Goal: Check status

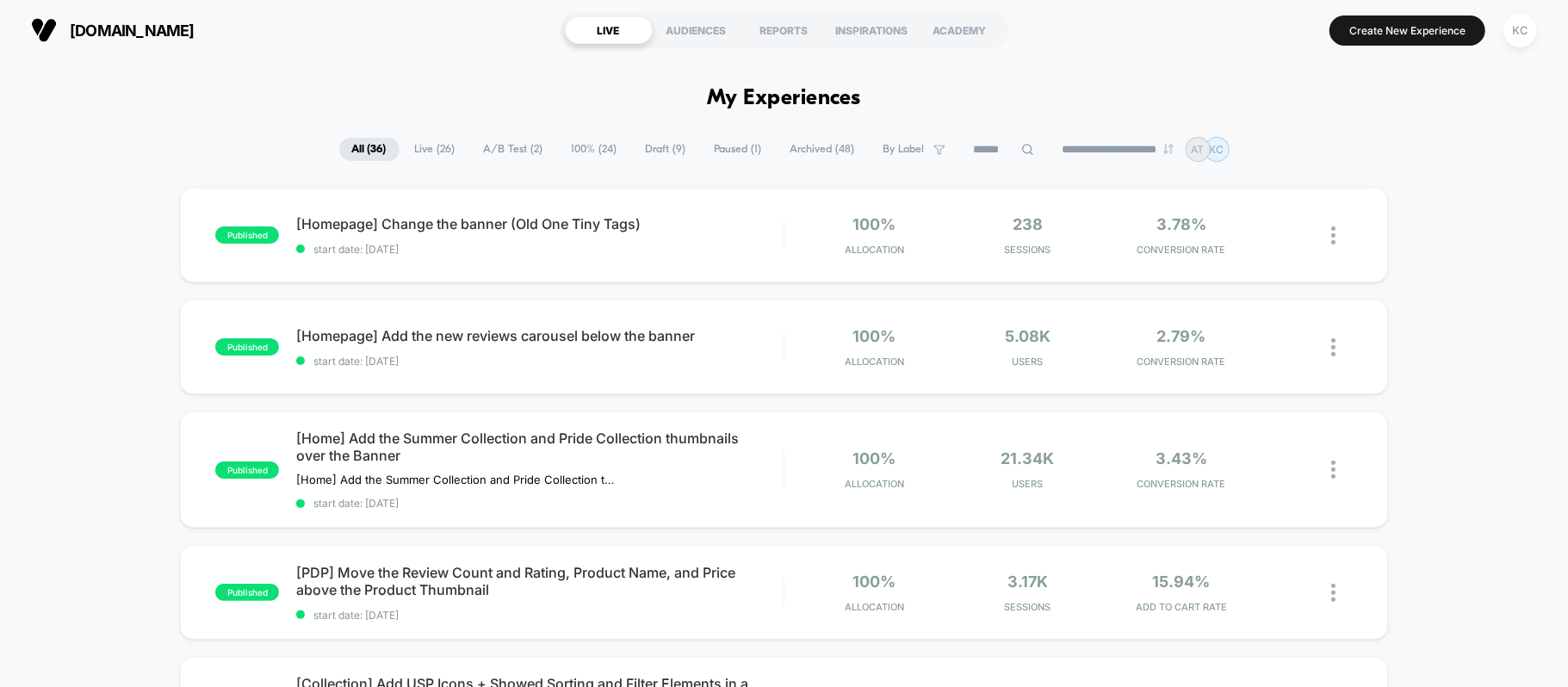
click at [424, 144] on span "Live ( 26 )" at bounding box center [435, 150] width 66 height 23
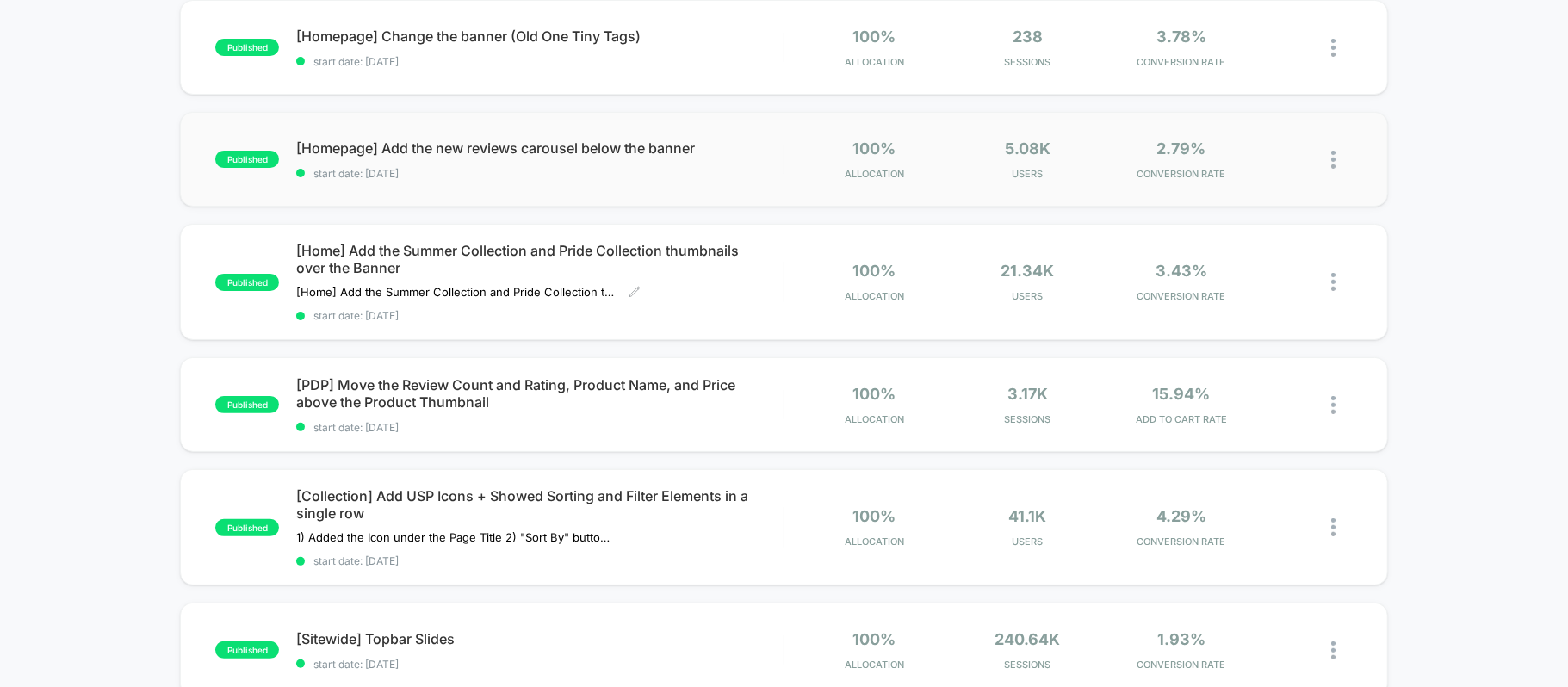
scroll to position [229, 0]
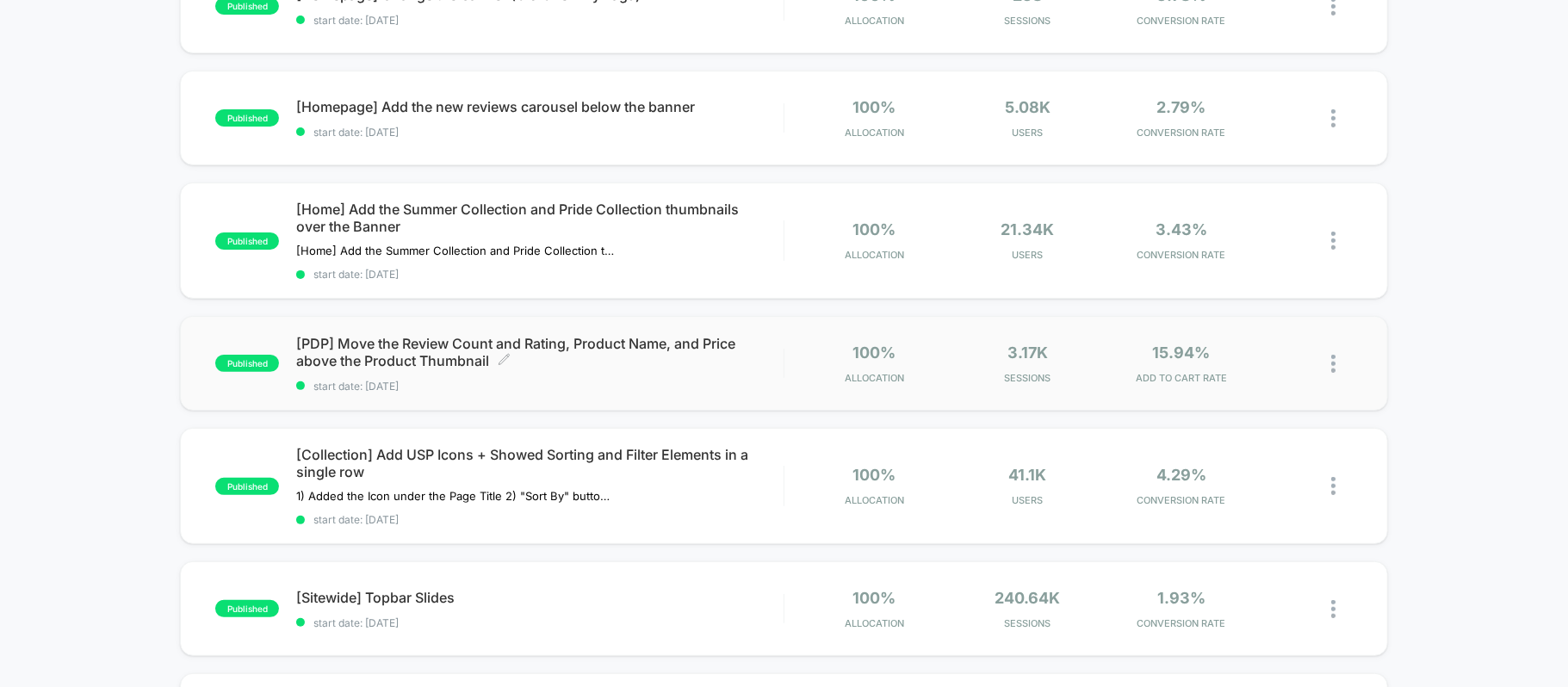
click at [444, 353] on span "[PDP] Move the Review Count and Rating, Product Name, and Price above the Produ…" at bounding box center [539, 352] width 487 height 34
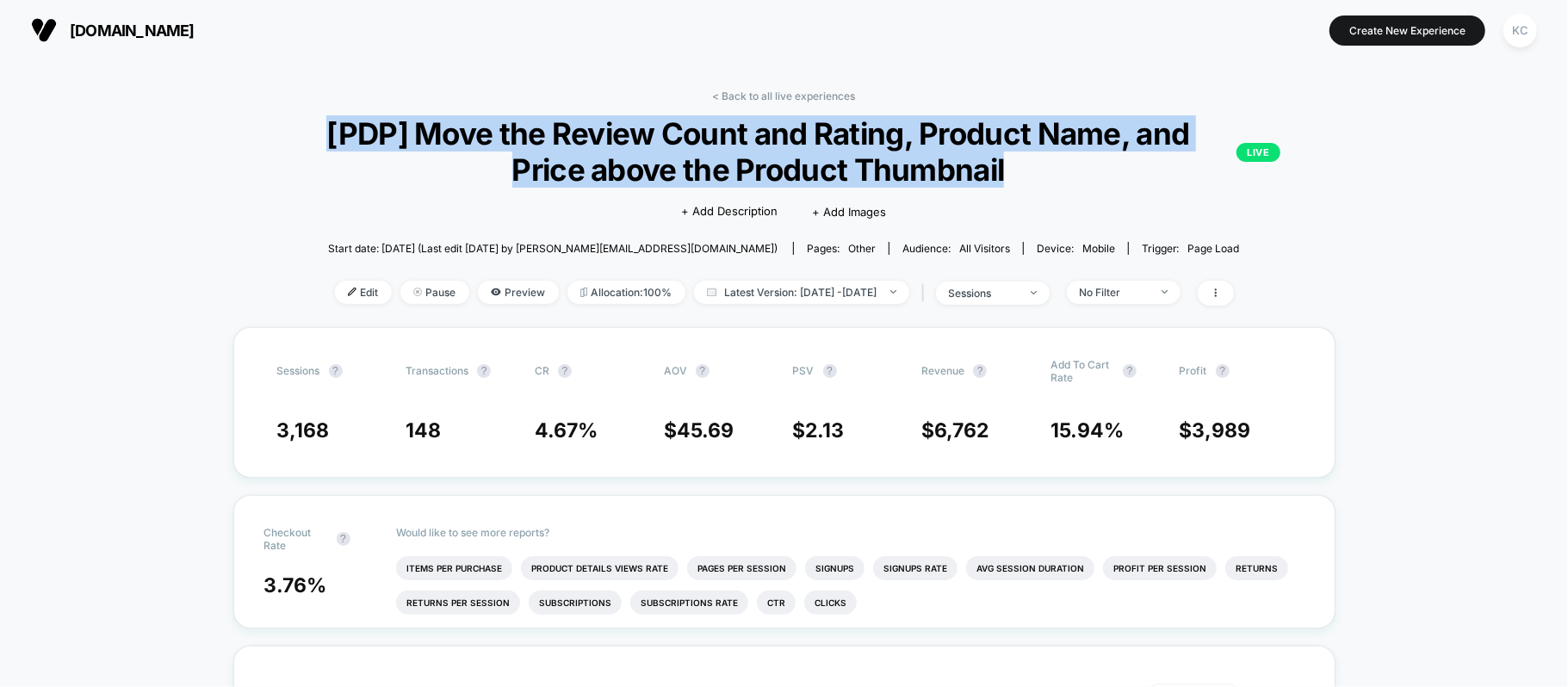
drag, startPoint x: 1016, startPoint y: 169, endPoint x: 297, endPoint y: 139, distance: 719.6
click at [297, 139] on span "[PDP] Move the Review Count and Rating, Product Name, and Price above the Produ…" at bounding box center [785, 151] width 993 height 72
copy span "[PDP] Move the Review Count and Rating, Product Name, and Price above the Produ…"
